Goal: Information Seeking & Learning: Check status

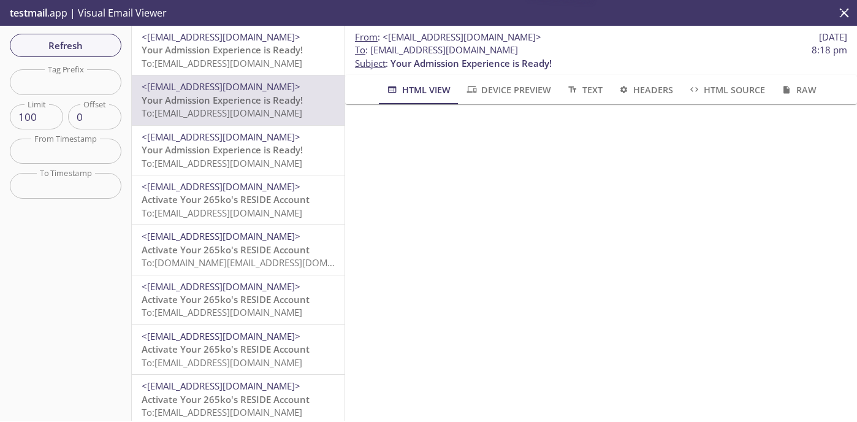
click at [281, 61] on span "To: [EMAIL_ADDRESS][DOMAIN_NAME]" at bounding box center [222, 63] width 161 height 12
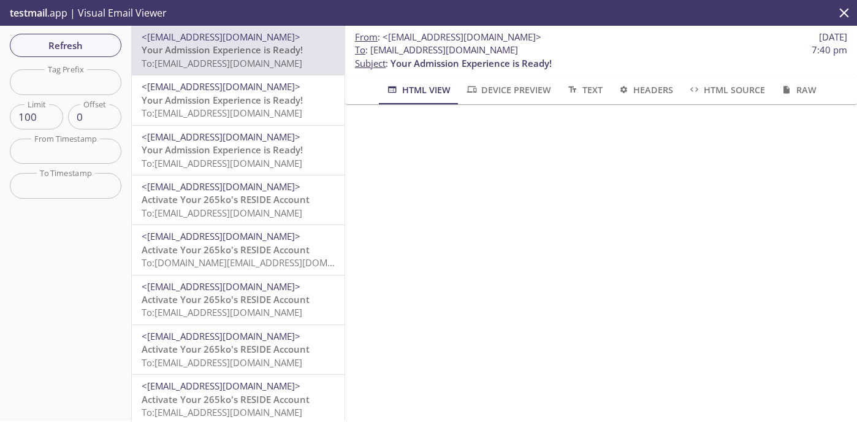
click at [209, 85] on span "<[EMAIL_ADDRESS][DOMAIN_NAME]>" at bounding box center [221, 86] width 159 height 12
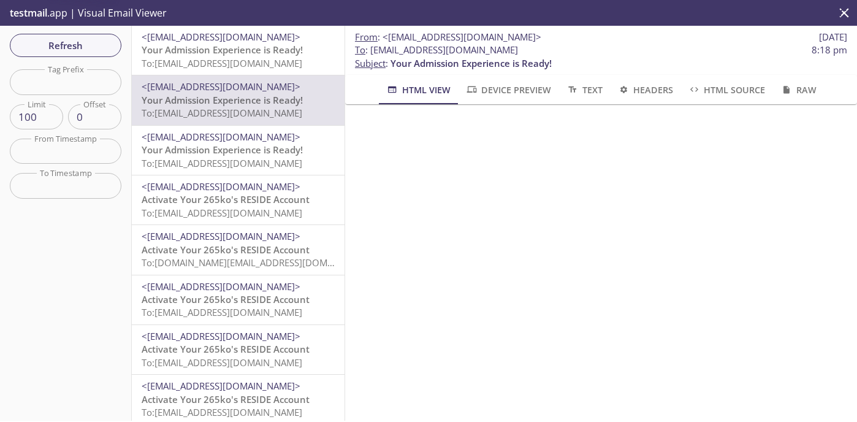
click at [230, 31] on span "<[EMAIL_ADDRESS][DOMAIN_NAME]>" at bounding box center [221, 37] width 159 height 12
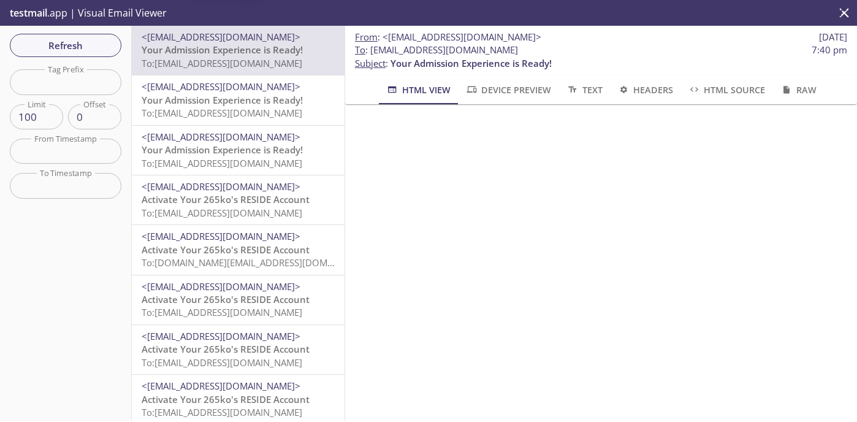
click at [211, 64] on span "To: [EMAIL_ADDRESS][DOMAIN_NAME]" at bounding box center [222, 63] width 161 height 12
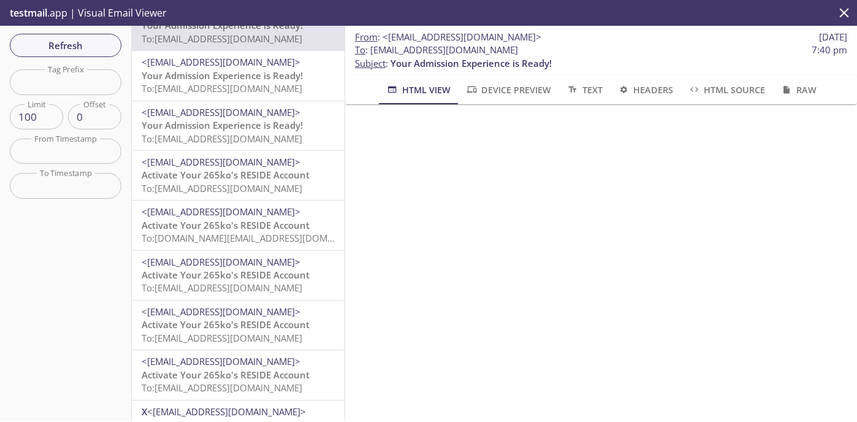
click at [211, 64] on span "<[EMAIL_ADDRESS][DOMAIN_NAME]>" at bounding box center [221, 62] width 159 height 12
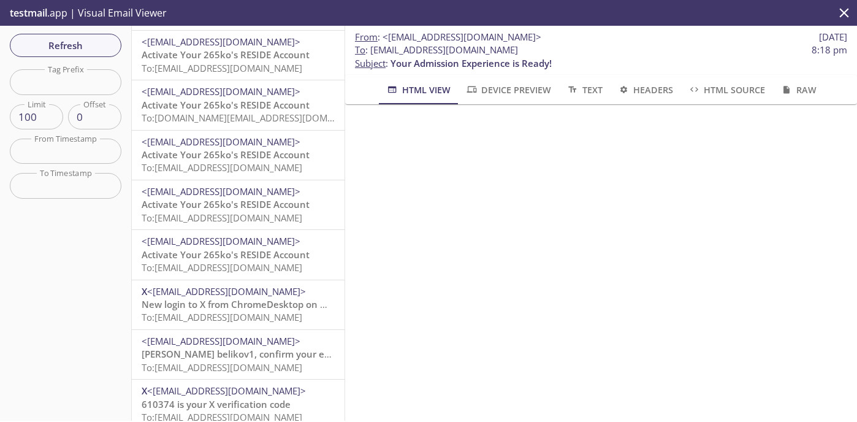
scroll to position [123, 0]
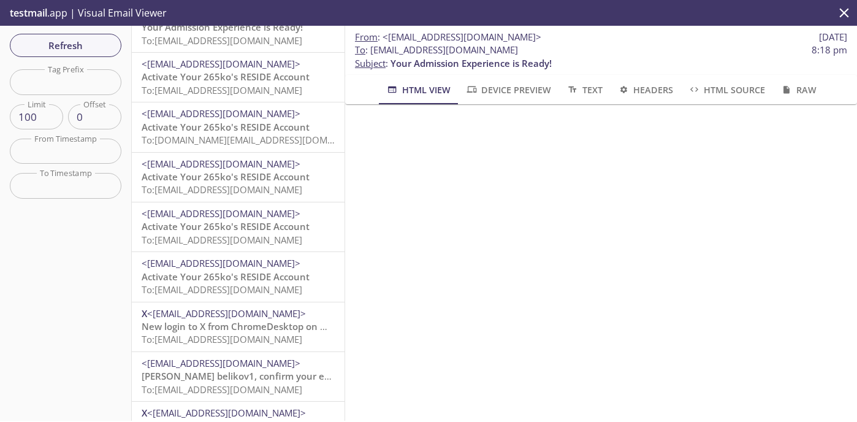
click at [208, 97] on div "<[EMAIL_ADDRESS][DOMAIN_NAME]> Activate Your 265ko's RESIDE Account To: [EMAIL_…" at bounding box center [238, 77] width 213 height 49
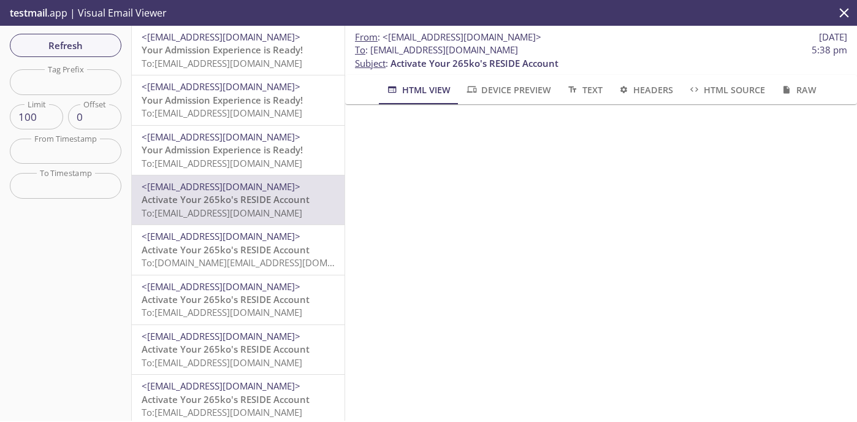
click at [208, 97] on span "Your Admission Experience is Ready!" at bounding box center [222, 100] width 161 height 12
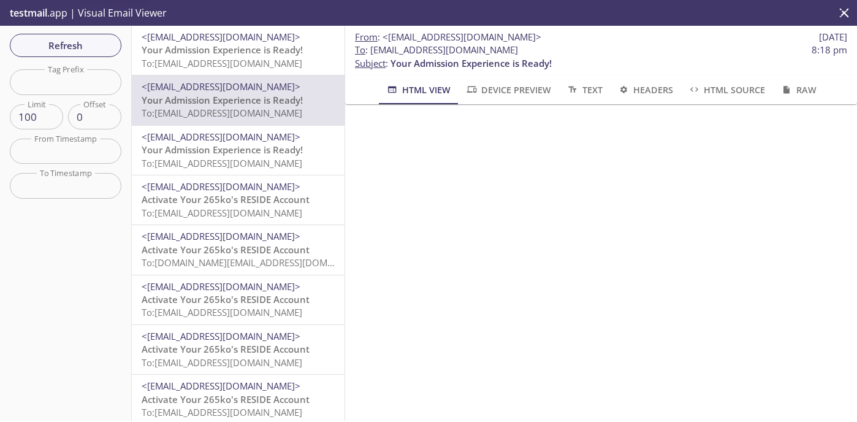
click at [207, 53] on span "Your Admission Experience is Ready!" at bounding box center [222, 50] width 161 height 12
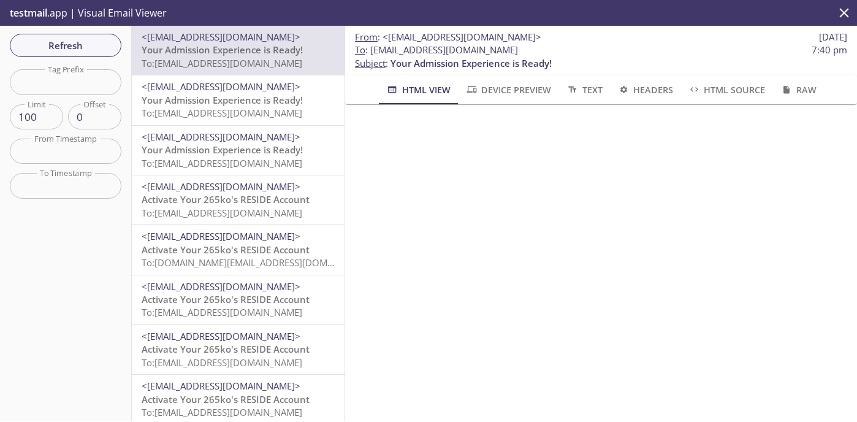
click at [218, 93] on span "<[EMAIL_ADDRESS][DOMAIN_NAME]>" at bounding box center [221, 86] width 159 height 12
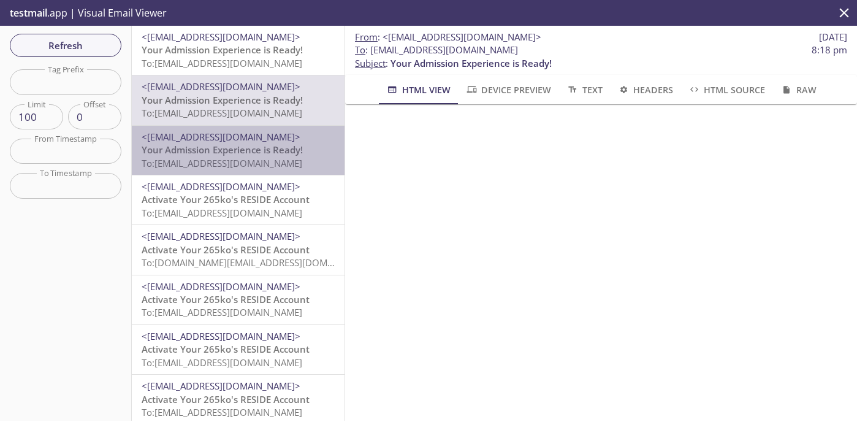
click at [276, 138] on span "<[EMAIL_ADDRESS][DOMAIN_NAME]>" at bounding box center [221, 137] width 159 height 12
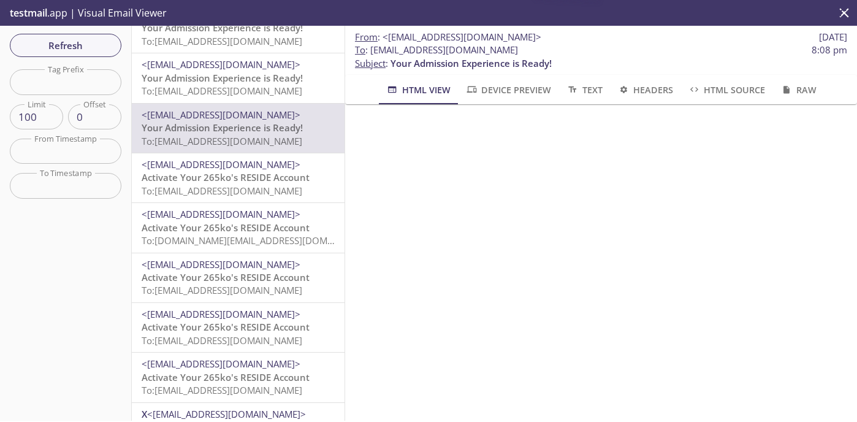
scroll to position [49, 0]
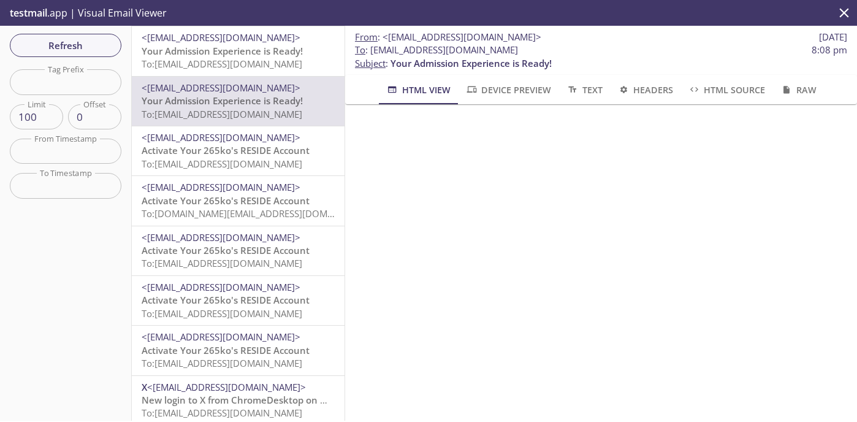
click at [256, 152] on span "Activate Your 265ko's RESIDE Account" at bounding box center [226, 150] width 168 height 12
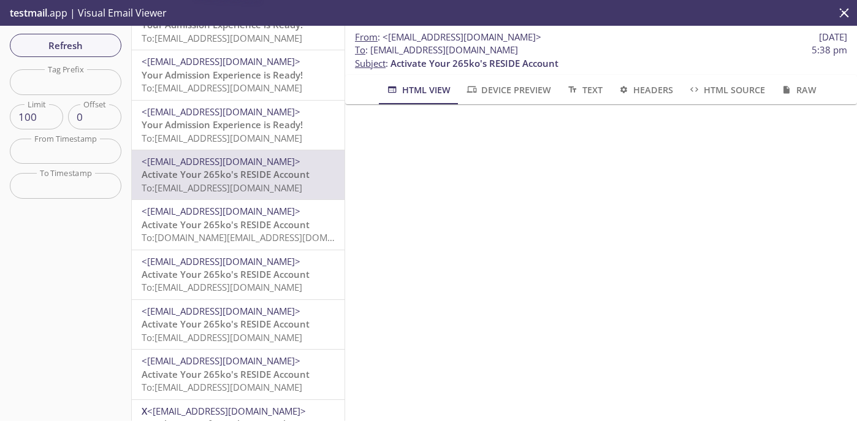
scroll to position [25, 0]
click at [254, 199] on div "<[EMAIL_ADDRESS][DOMAIN_NAME]> Activate Your 265ko's RESIDE Account To: [EMAIL_…" at bounding box center [238, 175] width 213 height 49
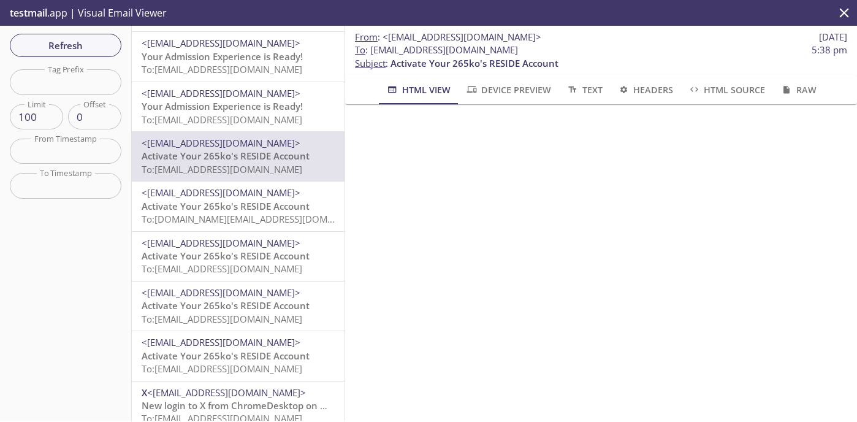
scroll to position [49, 0]
